Goal: Book appointment/travel/reservation

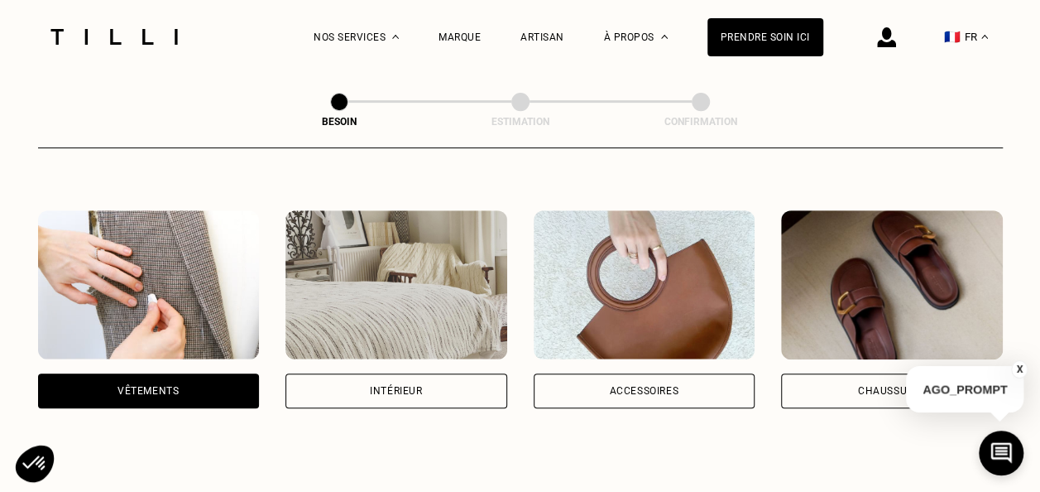
scroll to position [283, 0]
click at [622, 386] on div "Accessoires" at bounding box center [644, 391] width 70 height 10
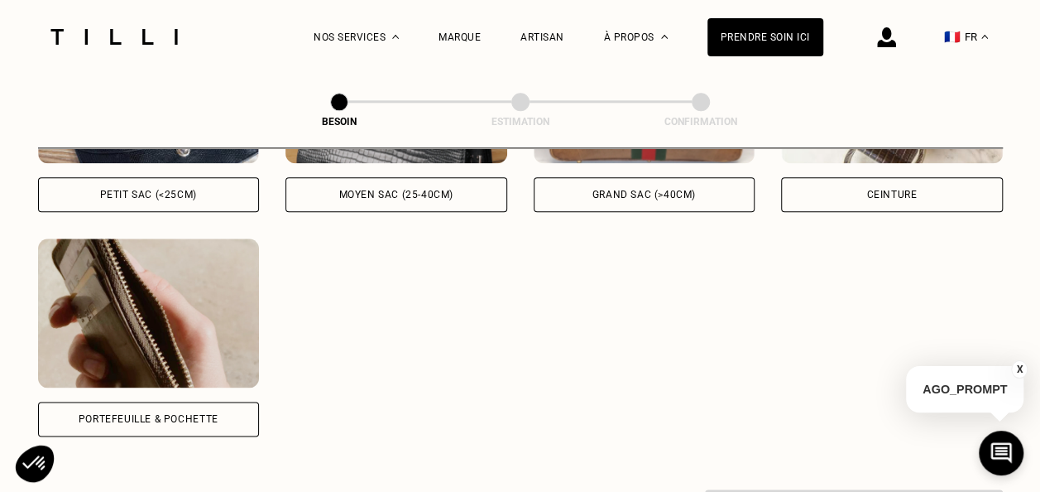
scroll to position [755, 0]
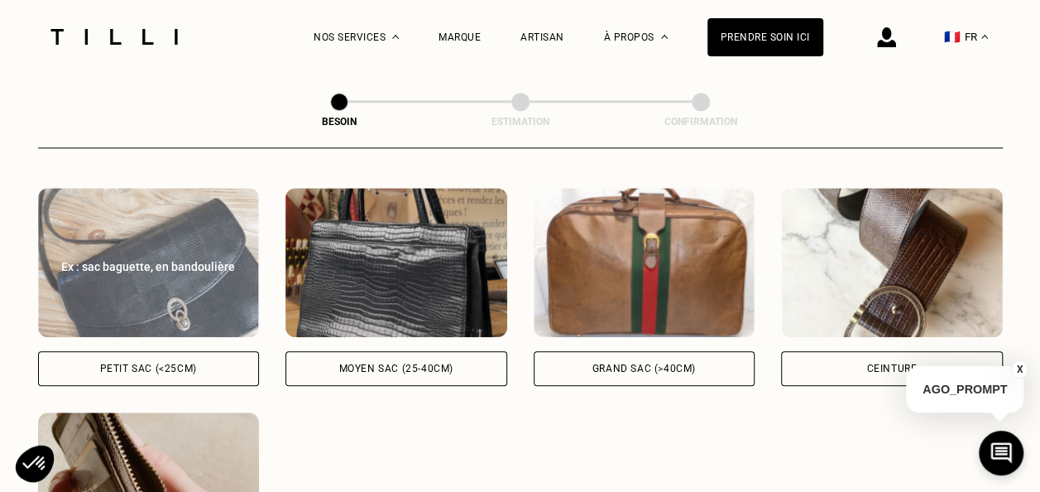
click at [185, 363] on div "Petit sac (<25cm)" at bounding box center [148, 368] width 97 height 10
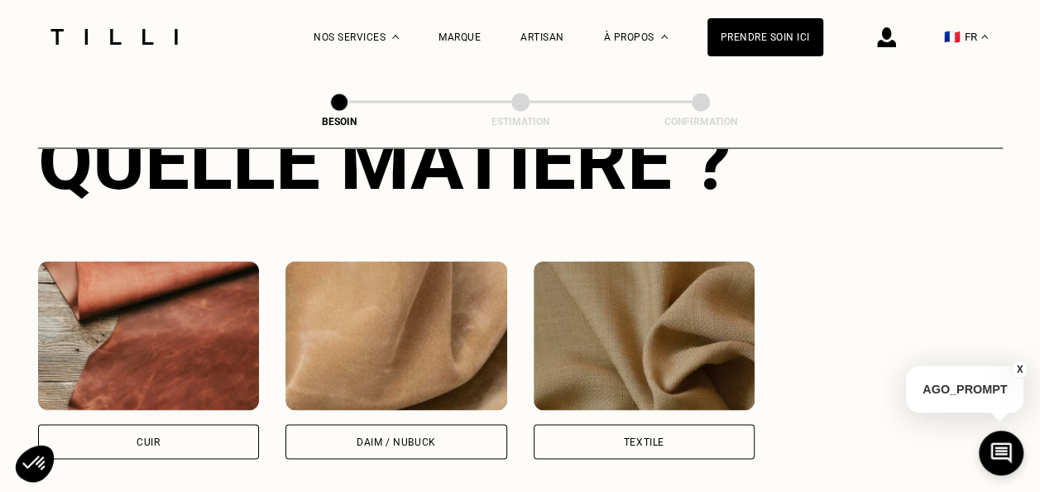
scroll to position [1355, 0]
click at [589, 424] on div "Textile" at bounding box center [645, 441] width 222 height 35
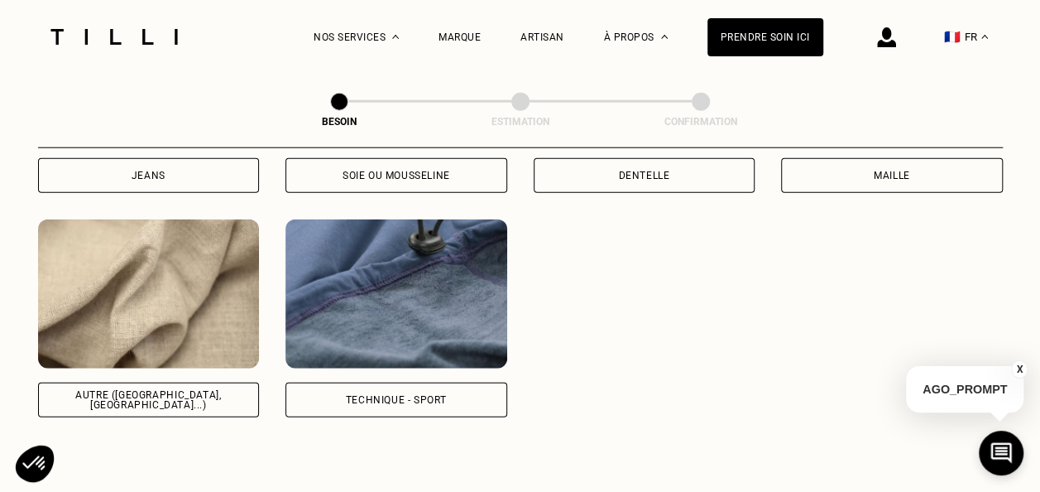
scroll to position [2077, 0]
click at [167, 396] on div "Autre ([GEOGRAPHIC_DATA], [GEOGRAPHIC_DATA]...)" at bounding box center [149, 398] width 222 height 35
select select "FR"
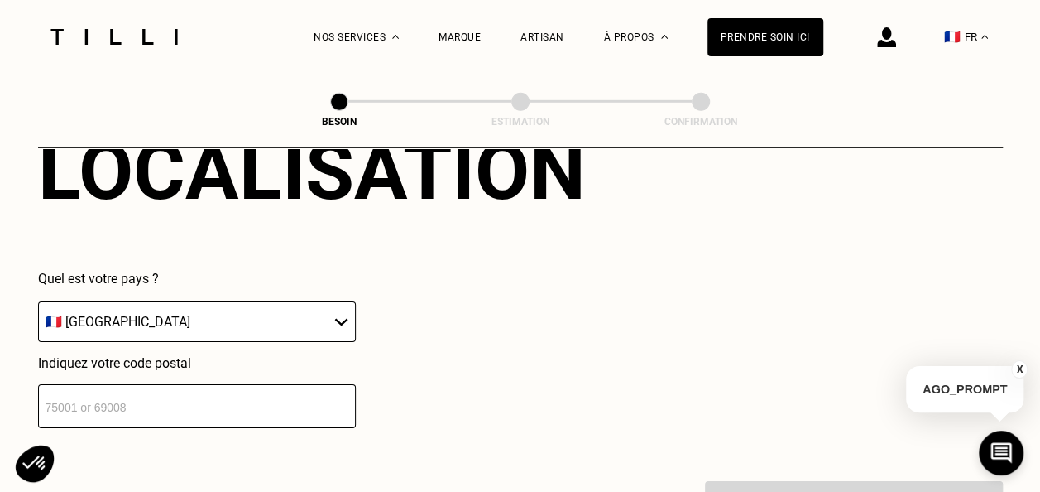
scroll to position [2491, 0]
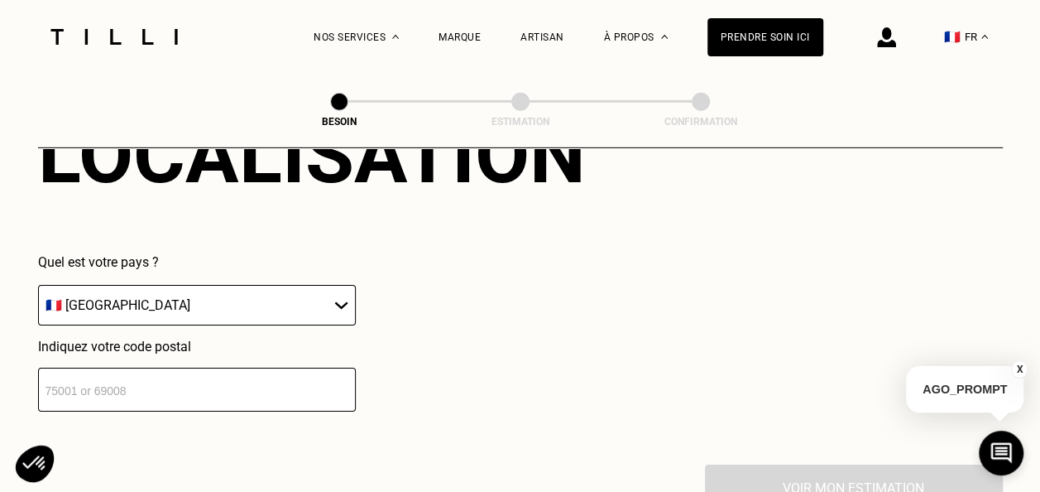
click at [155, 308] on select "🇩🇪 [GEOGRAPHIC_DATA] 🇦🇹 [GEOGRAPHIC_DATA] 🇧🇪 [GEOGRAPHIC_DATA] 🇧🇬 Bulgarie 🇨🇾 C…" at bounding box center [197, 305] width 318 height 41
drag, startPoint x: 498, startPoint y: 404, endPoint x: 477, endPoint y: 407, distance: 21.8
click at [498, 404] on div "Localisation Quel est votre pays ? 🇩🇪 [GEOGRAPHIC_DATA] 🇦🇹 [GEOGRAPHIC_DATA] 🇧🇪…" at bounding box center [520, 259] width 965 height 409
click at [263, 387] on input "number" at bounding box center [197, 389] width 318 height 44
type input "69002"
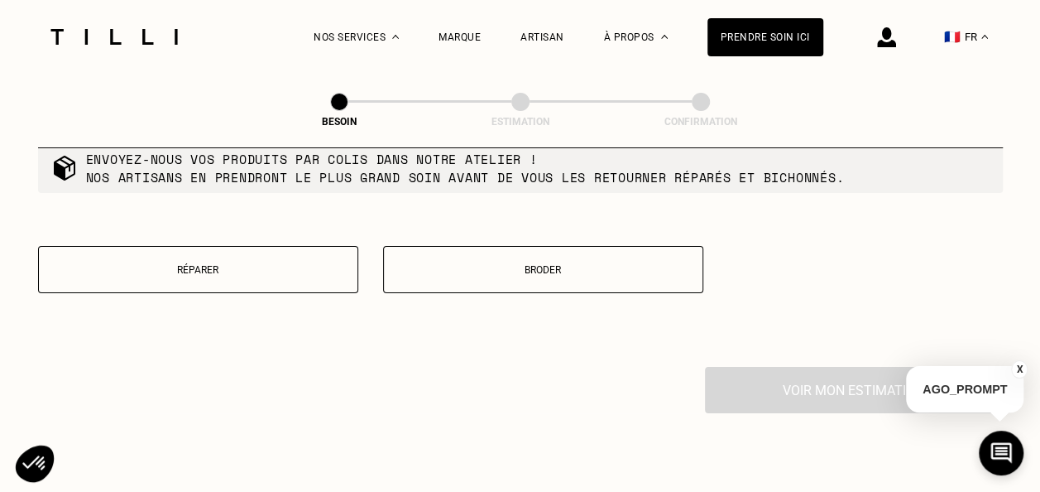
scroll to position [3011, 0]
click at [490, 276] on button "Broder" at bounding box center [543, 268] width 320 height 47
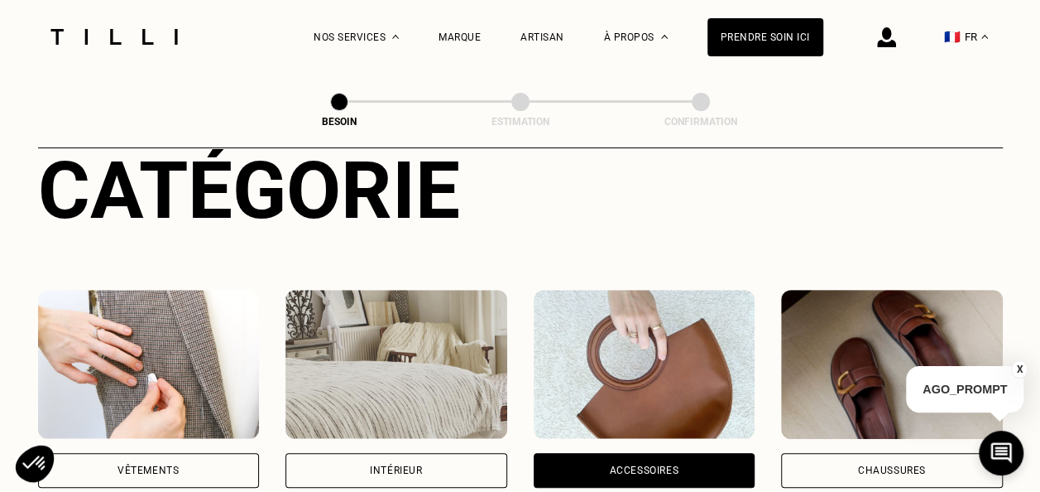
scroll to position [0, 0]
